Goal: Check status: Check status

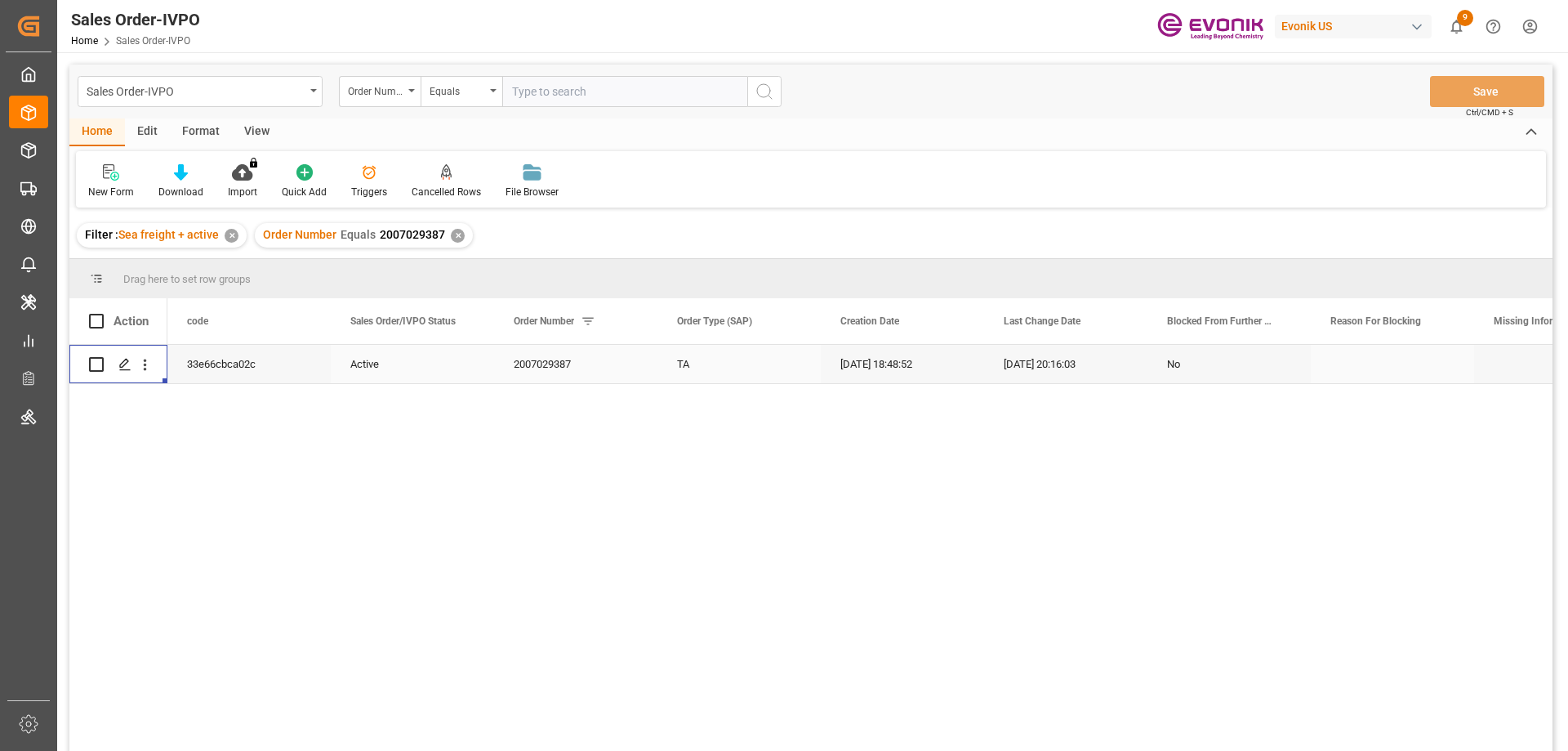
click at [536, 94] on input "text" at bounding box center [625, 92] width 245 height 31
paste input "2007104230"
type input "2007104230"
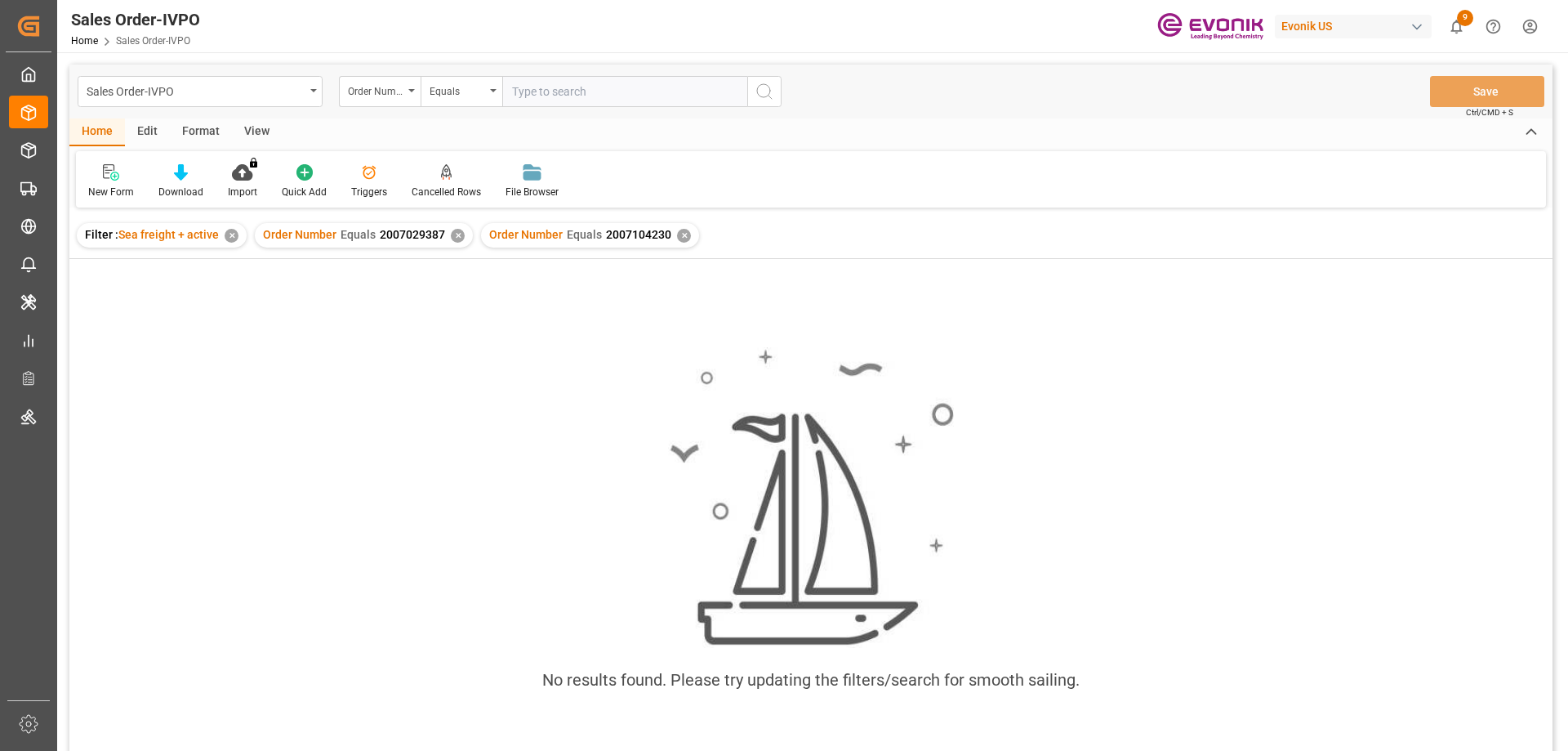
click at [455, 237] on div "✕" at bounding box center [457, 236] width 14 height 14
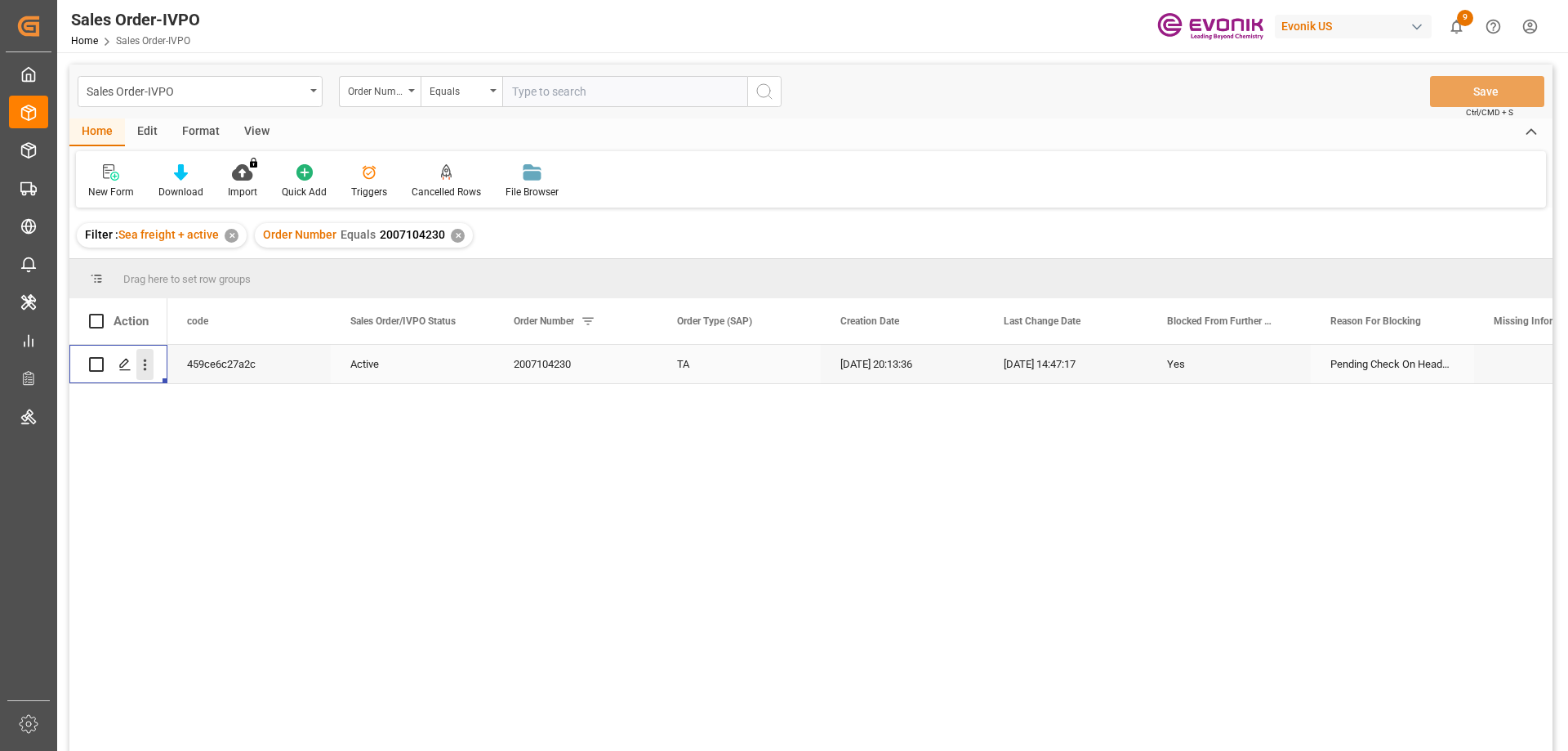
click at [147, 359] on icon "open menu" at bounding box center [144, 364] width 17 height 17
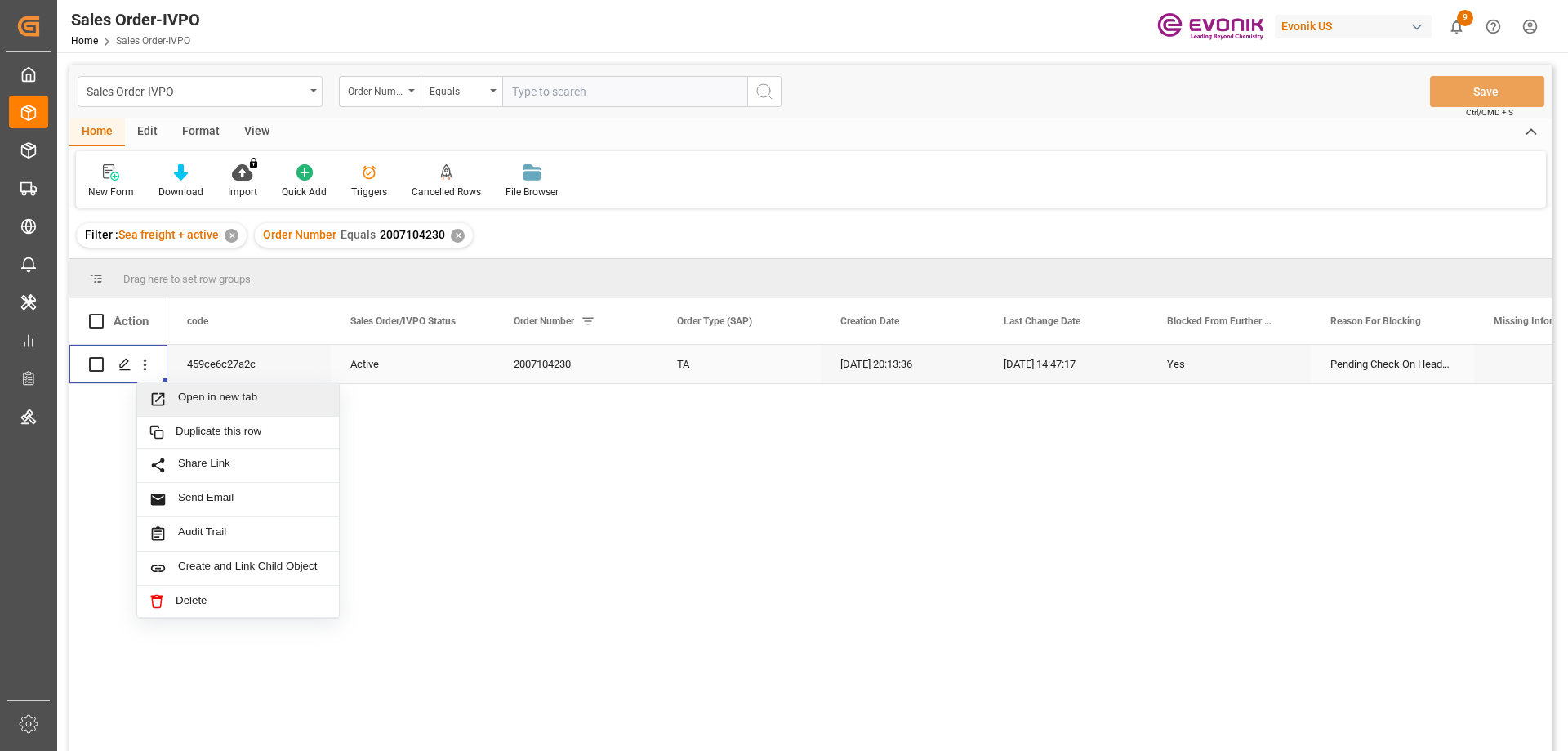
click at [222, 392] on span "Open in new tab" at bounding box center [252, 399] width 149 height 17
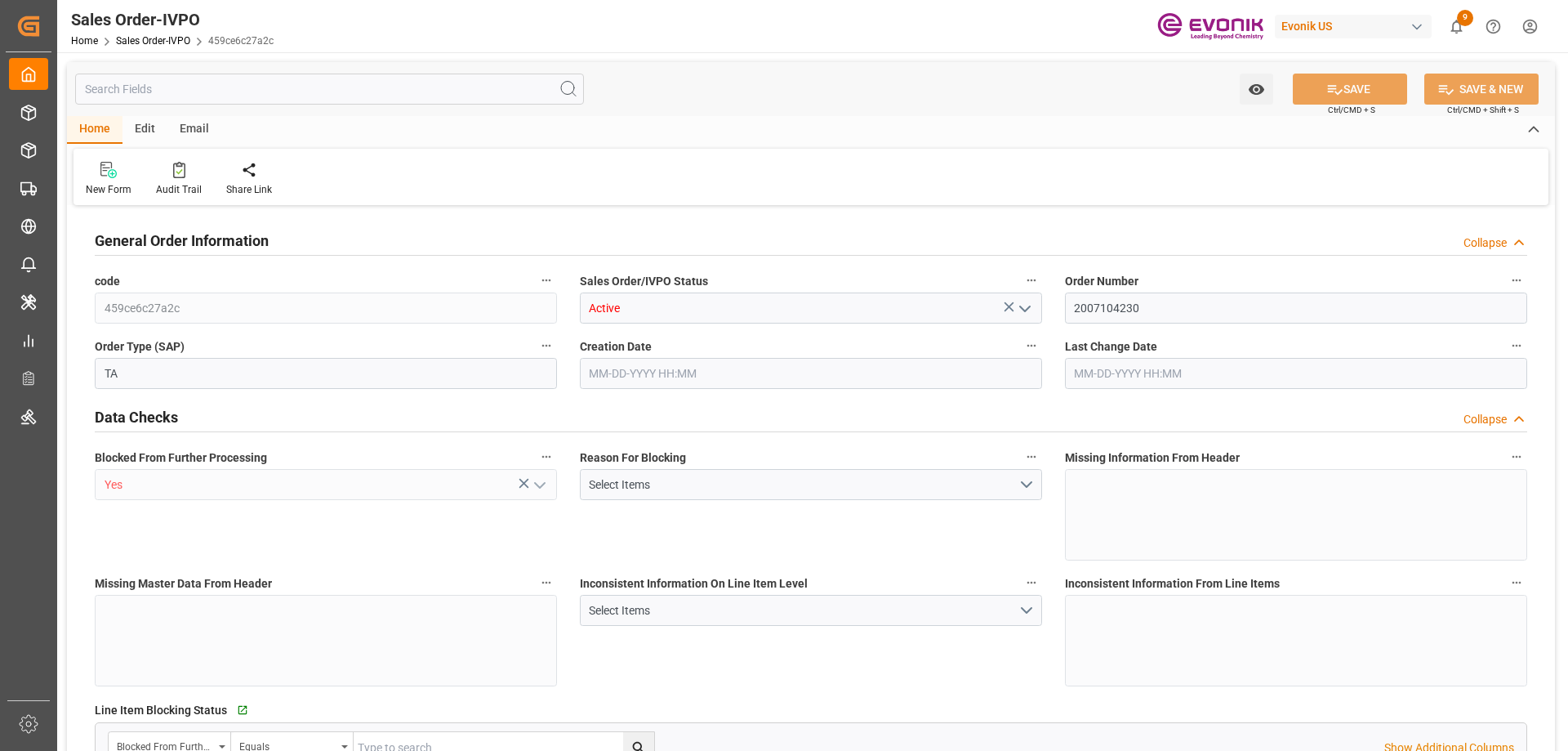
type input "BEANR"
type input "0"
type input "1"
type input "4842"
type input "[DATE] 20:13"
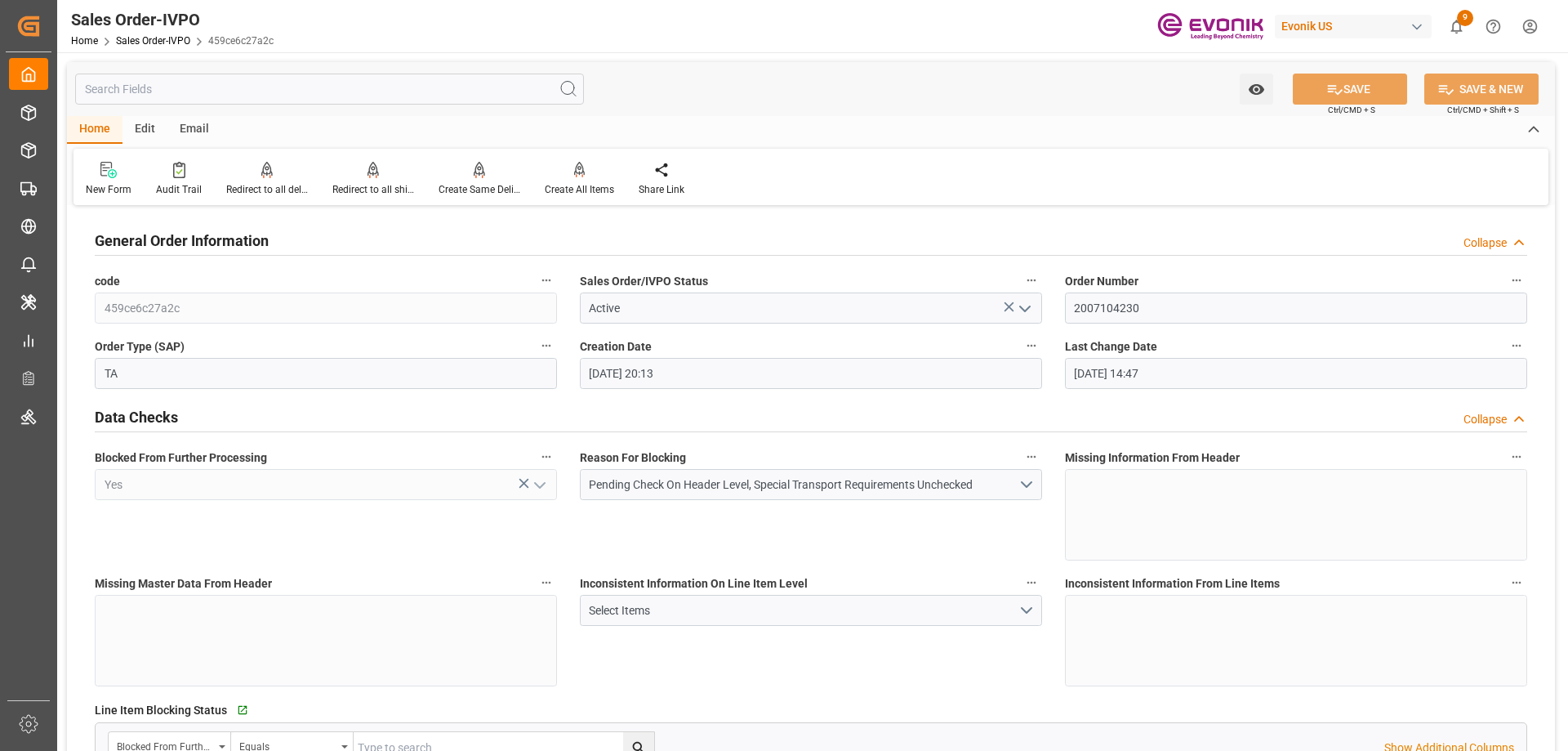
type input "[DATE] 14:47"
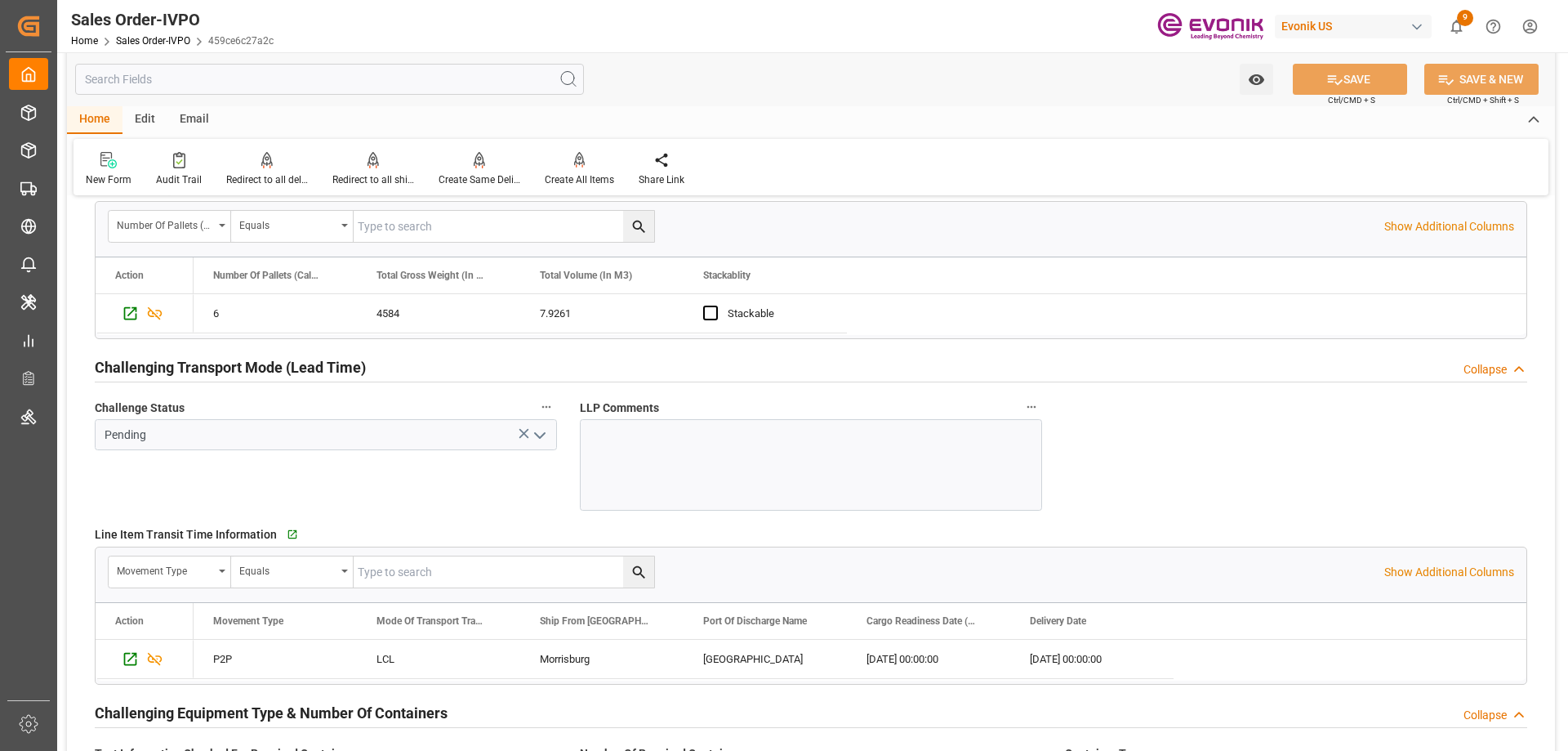
scroll to position [2778, 0]
